Goal: Check status: Check status

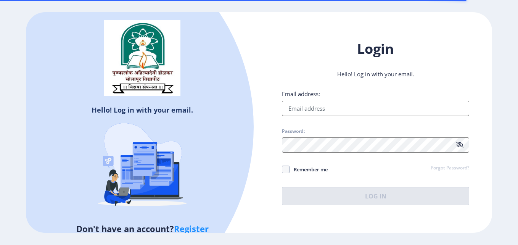
drag, startPoint x: 375, startPoint y: 91, endPoint x: 374, endPoint y: 100, distance: 9.2
click at [374, 100] on div "Email address:" at bounding box center [375, 103] width 187 height 26
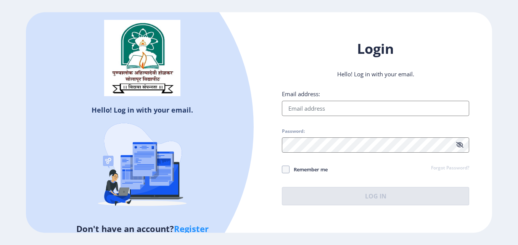
click at [374, 108] on input "Email address:" at bounding box center [375, 108] width 187 height 15
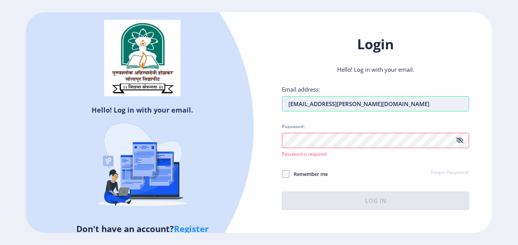
click at [378, 103] on input "[EMAIL_ADDRESS][PERSON_NAME][DOMAIN_NAME]" at bounding box center [375, 103] width 187 height 15
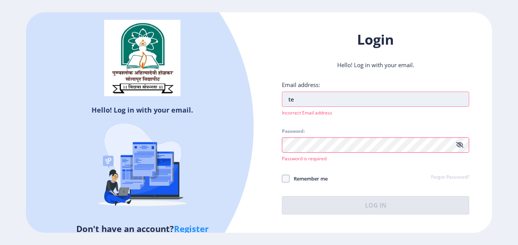
type input "t"
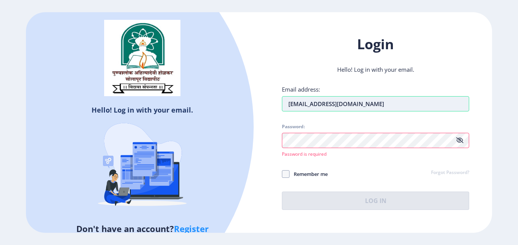
type input "[EMAIL_ADDRESS][DOMAIN_NAME]"
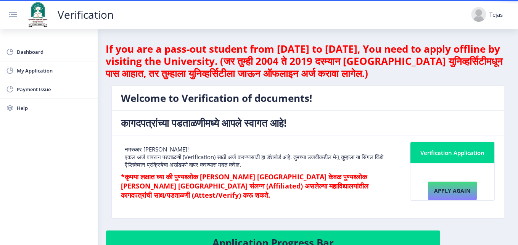
click at [376, 100] on h4 "Welcome to Verification of documents!" at bounding box center [308, 98] width 374 height 12
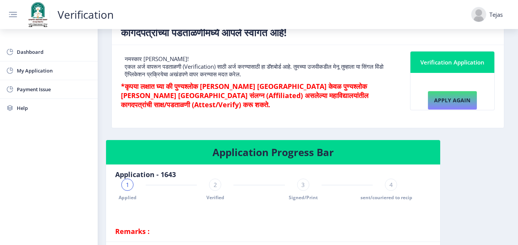
scroll to position [91, 0]
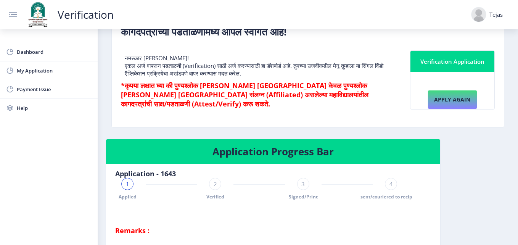
click at [206, 182] on div "1 Applied 2 Verified 3 Signed/Print 4 sent/couriered to recipient" at bounding box center [259, 189] width 288 height 22
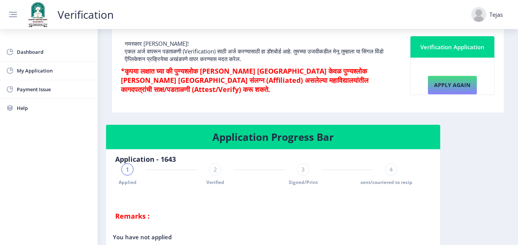
scroll to position [106, 0]
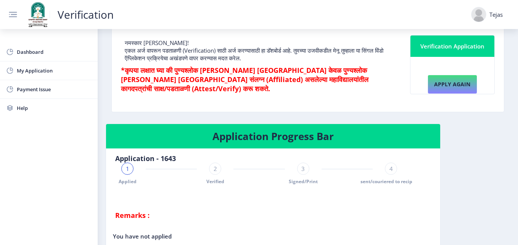
click at [211, 176] on div "2 Verified" at bounding box center [215, 174] width 12 height 22
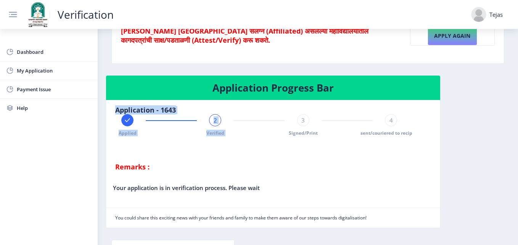
drag, startPoint x: 304, startPoint y: 113, endPoint x: 300, endPoint y: 128, distance: 15.6
click at [300, 128] on nb-card-body "Application - 1643 Applied 2 Verified 3 Signed/Print 4 sent/couriered to recipi…" at bounding box center [259, 138] width 306 height 77
click at [300, 128] on div "3 Signed/Print" at bounding box center [303, 125] width 12 height 22
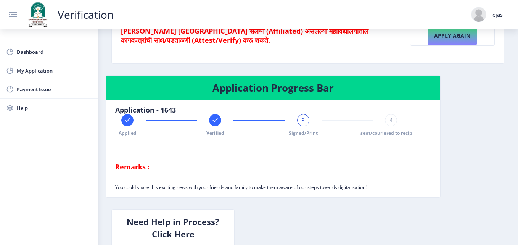
click at [398, 113] on nb-card-body "Application - 1643 Applied Verified 3 Signed/Print 4 sent/couriered to recipien…" at bounding box center [259, 138] width 306 height 77
click at [392, 118] on div "4" at bounding box center [391, 120] width 12 height 12
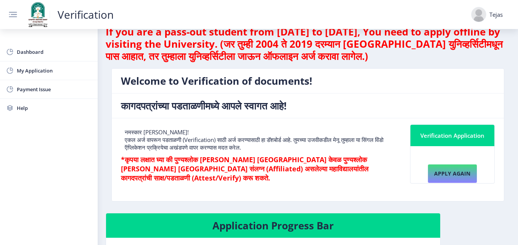
scroll to position [0, 0]
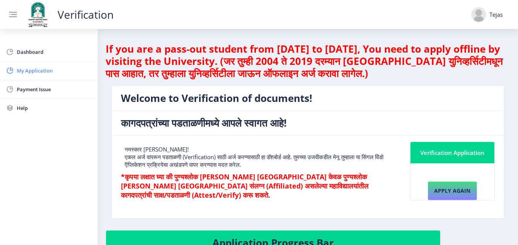
click at [31, 70] on span "My Application" at bounding box center [54, 70] width 75 height 9
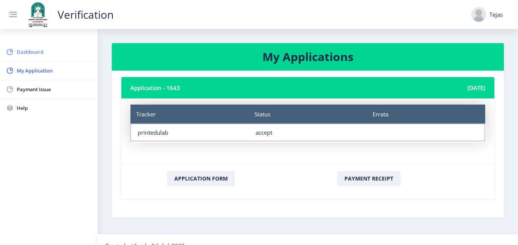
click at [8, 47] on link "Dashboard" at bounding box center [49, 52] width 98 height 18
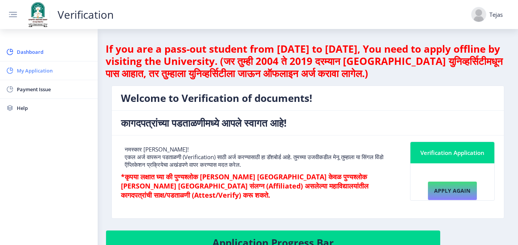
click at [38, 70] on span "My Application" at bounding box center [54, 70] width 75 height 9
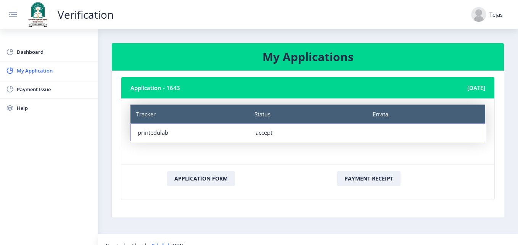
click at [497, 16] on div "Tejas" at bounding box center [496, 15] width 13 height 8
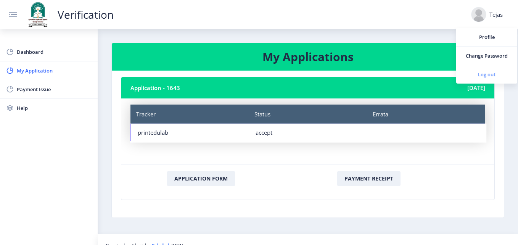
click at [478, 69] on link "Log out" at bounding box center [486, 74] width 61 height 18
